Goal: Navigation & Orientation: Find specific page/section

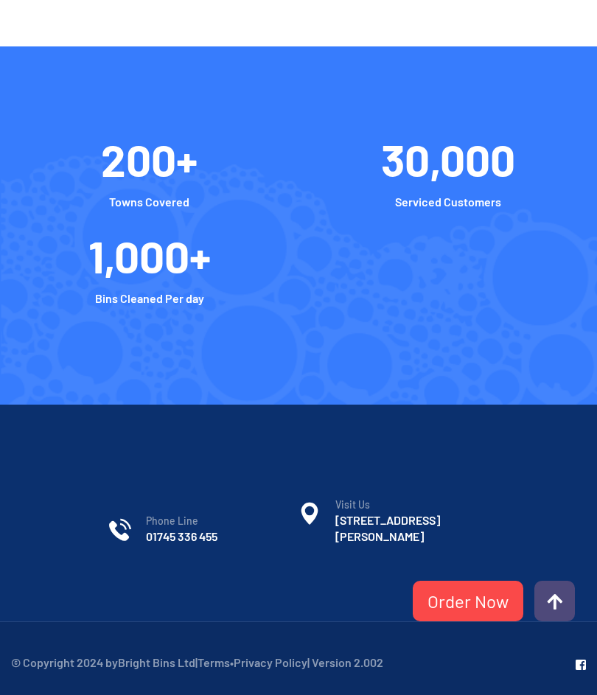
scroll to position [5439, 0]
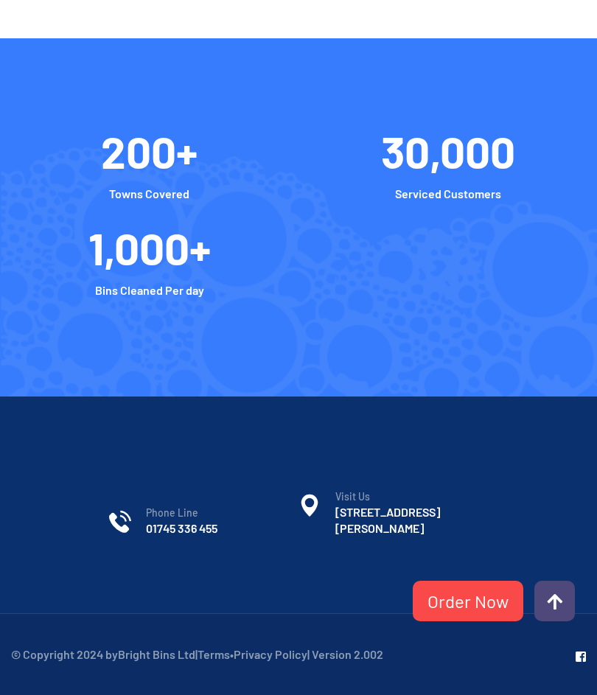
click at [478, 621] on link "Order Now" at bounding box center [468, 601] width 111 height 41
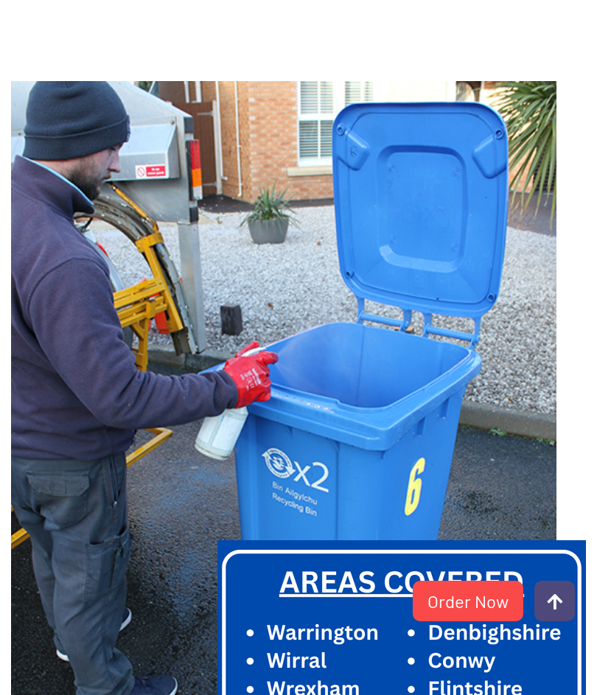
scroll to position [0, 0]
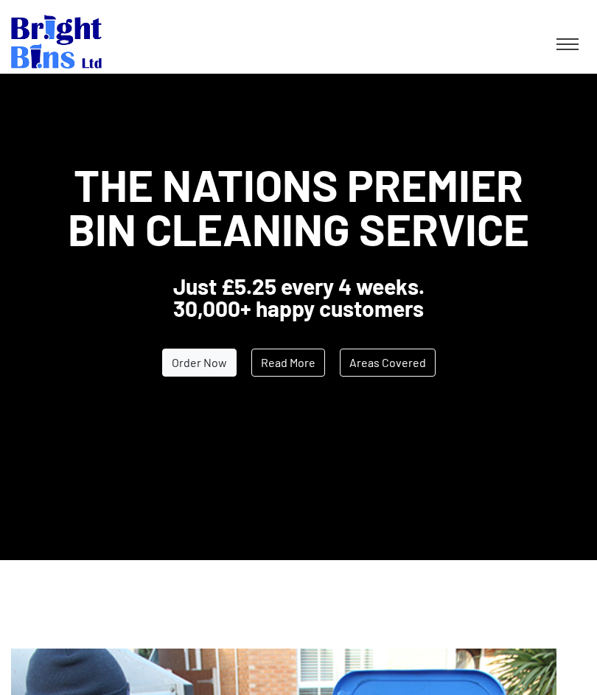
click at [570, 38] on link at bounding box center [567, 44] width 37 height 27
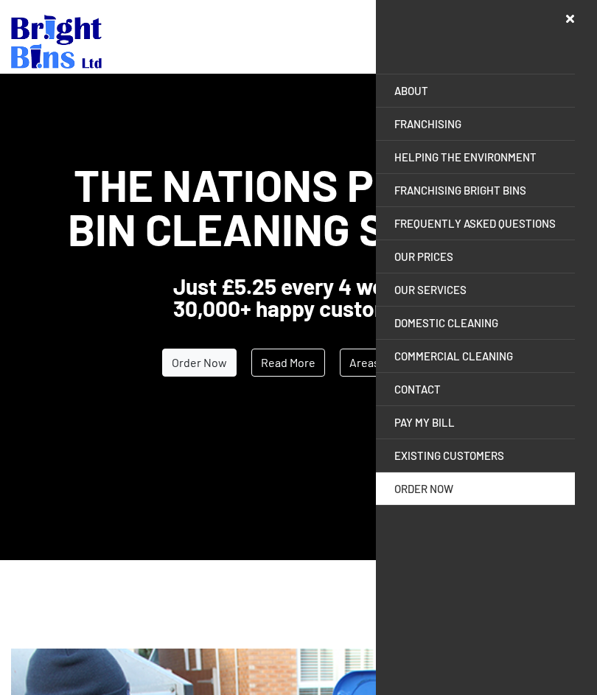
click at [436, 387] on link "CONTACT" at bounding box center [475, 389] width 199 height 32
click at [499, 455] on link "EXISTING CUSTOMERS" at bounding box center [475, 455] width 199 height 32
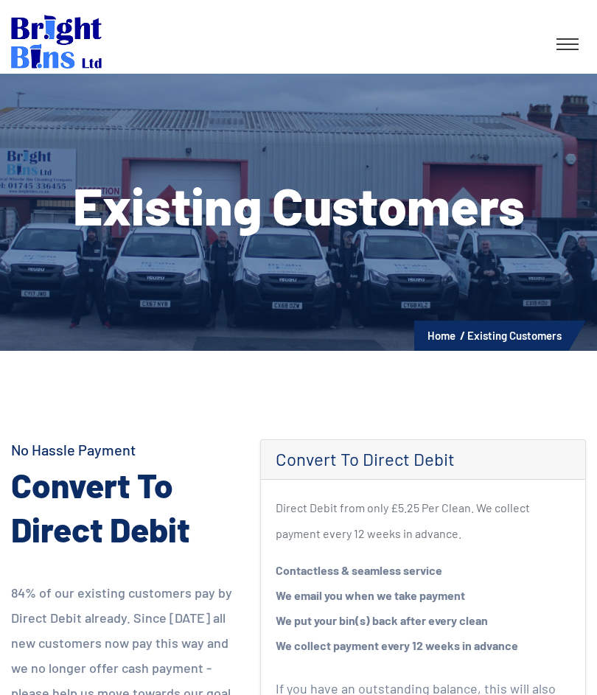
click at [462, 458] on h4 "Convert To Direct Debit" at bounding box center [424, 459] width 296 height 21
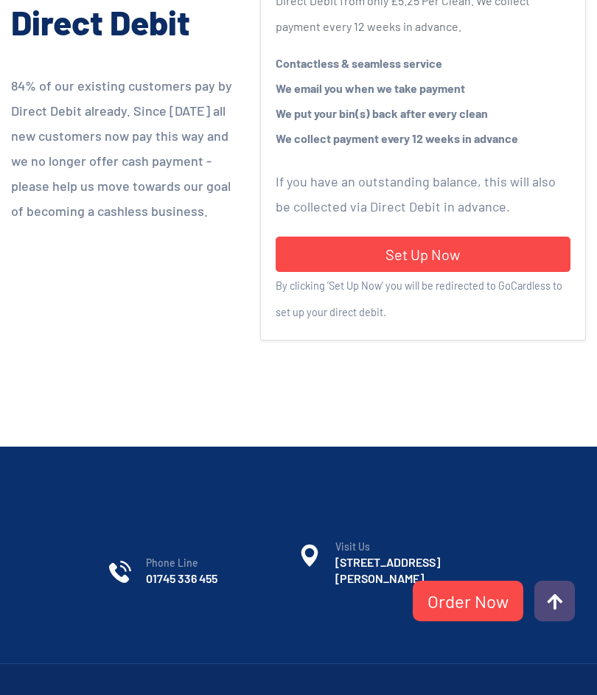
scroll to position [575, 0]
